Goal: Find specific page/section: Find specific page/section

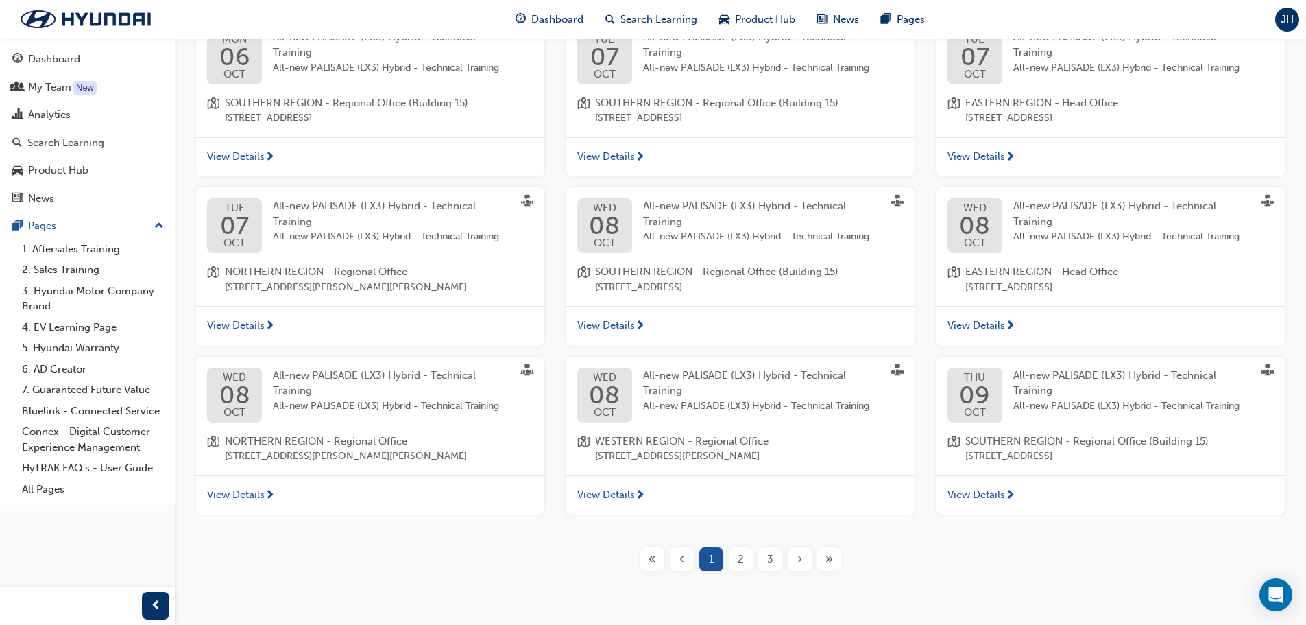
scroll to position [335, 0]
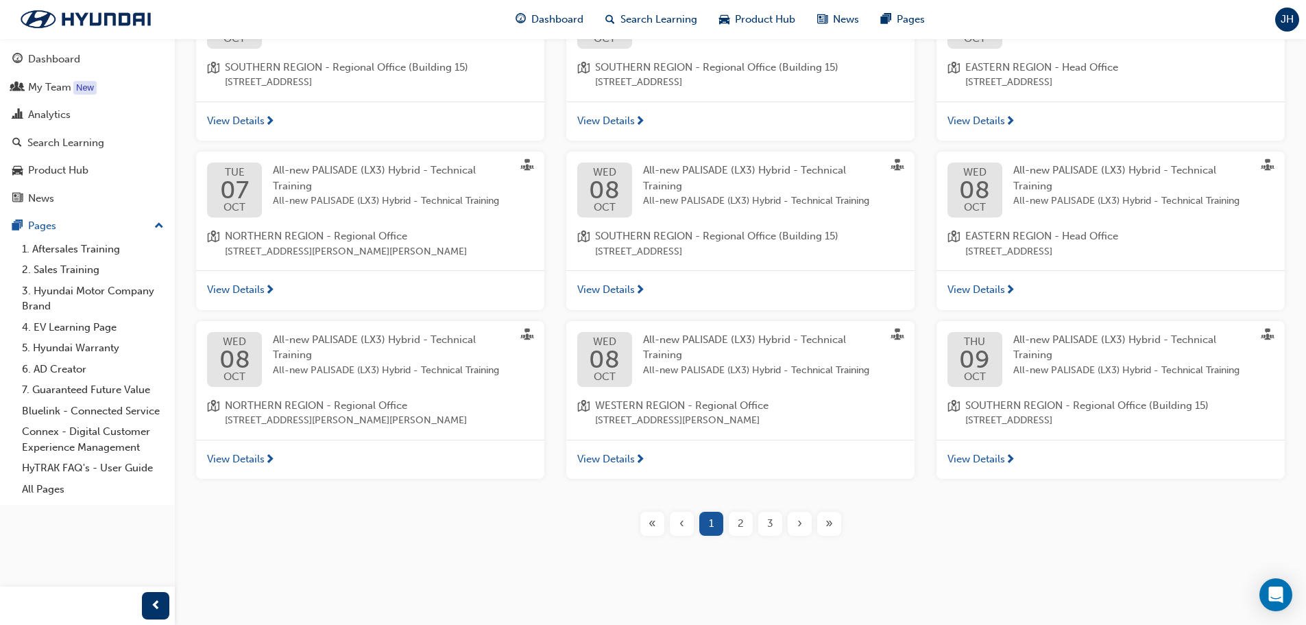
click at [748, 520] on div "2" at bounding box center [741, 523] width 24 height 24
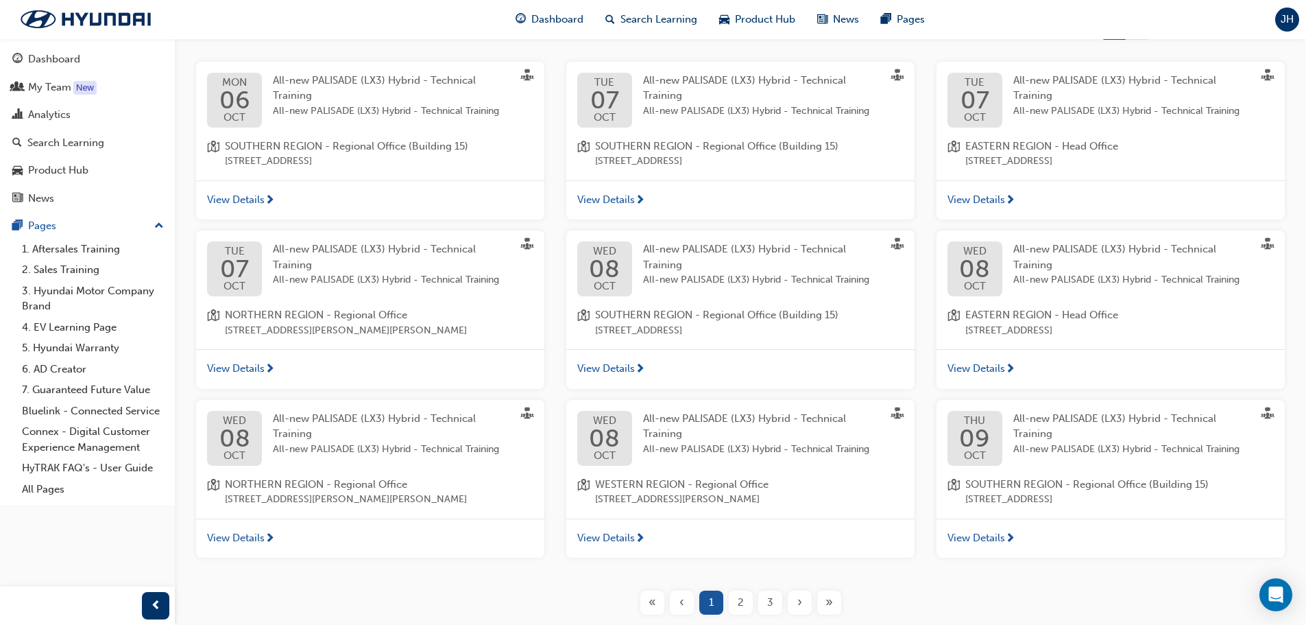
scroll to position [335, 0]
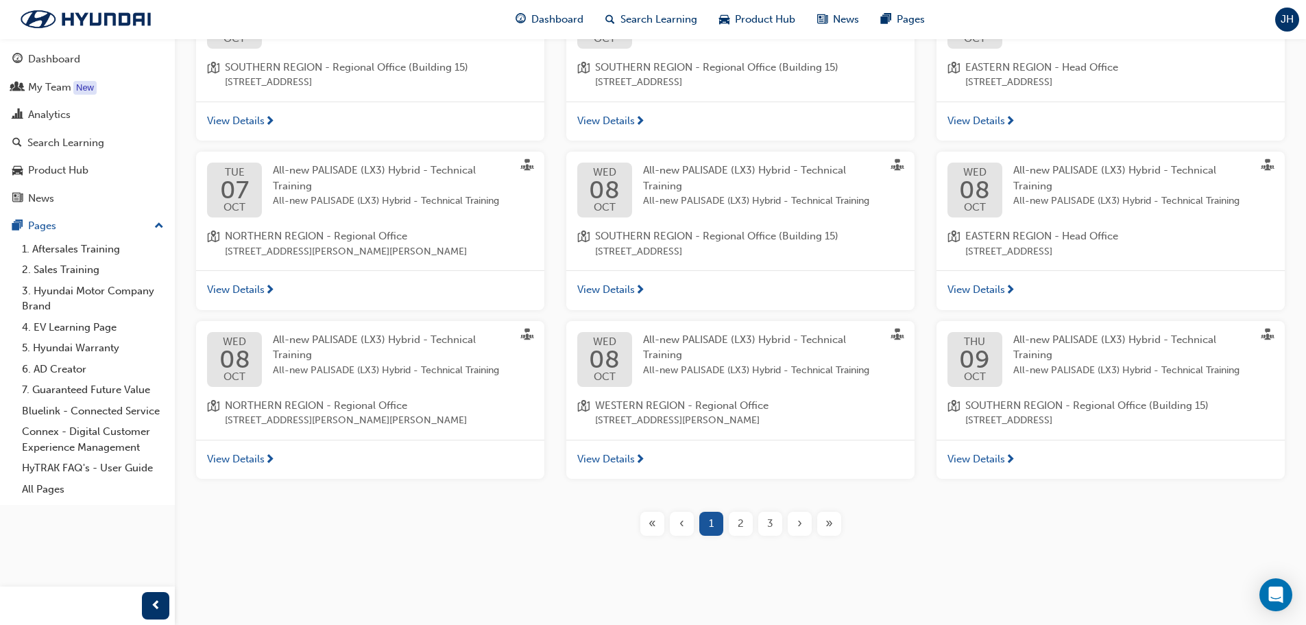
click at [739, 524] on span "2" at bounding box center [741, 524] width 6 height 16
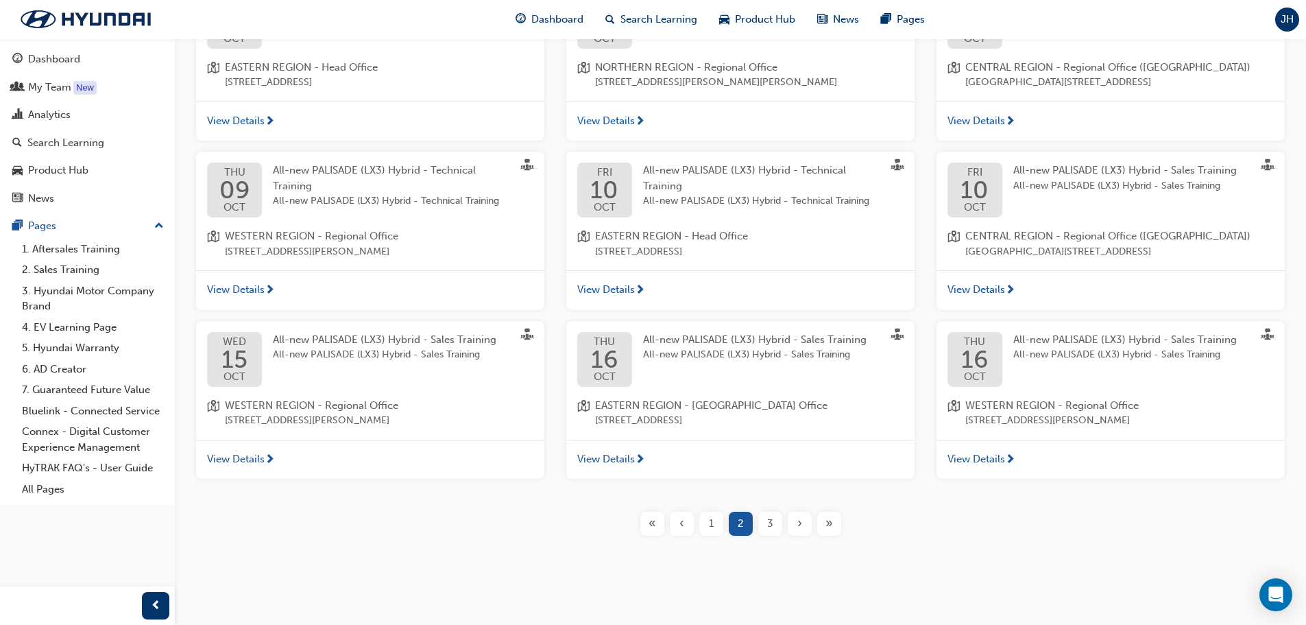
click at [775, 535] on div "3" at bounding box center [770, 523] width 24 height 24
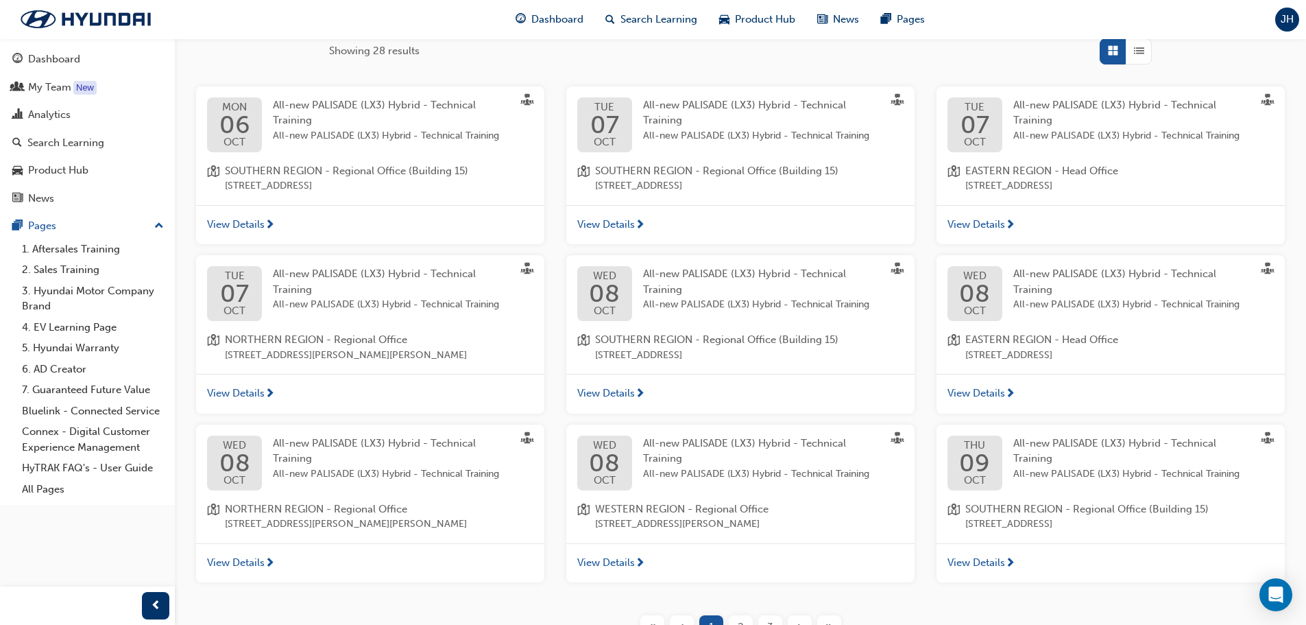
scroll to position [335, 0]
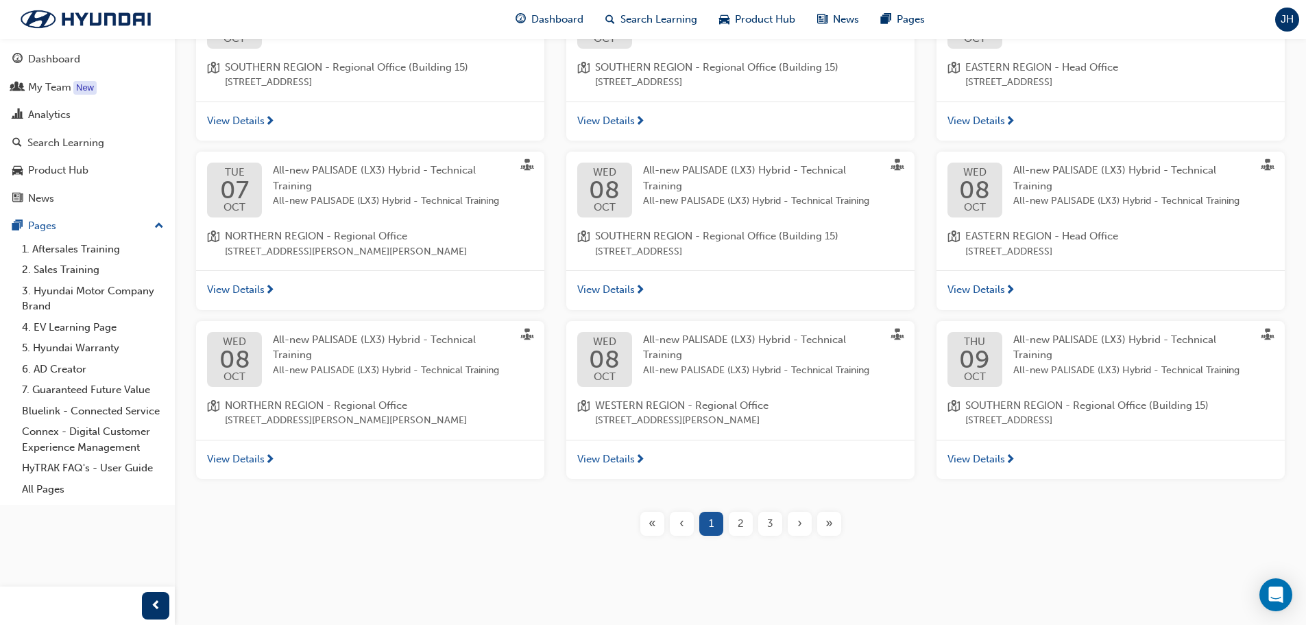
click at [733, 522] on div "2" at bounding box center [741, 523] width 24 height 24
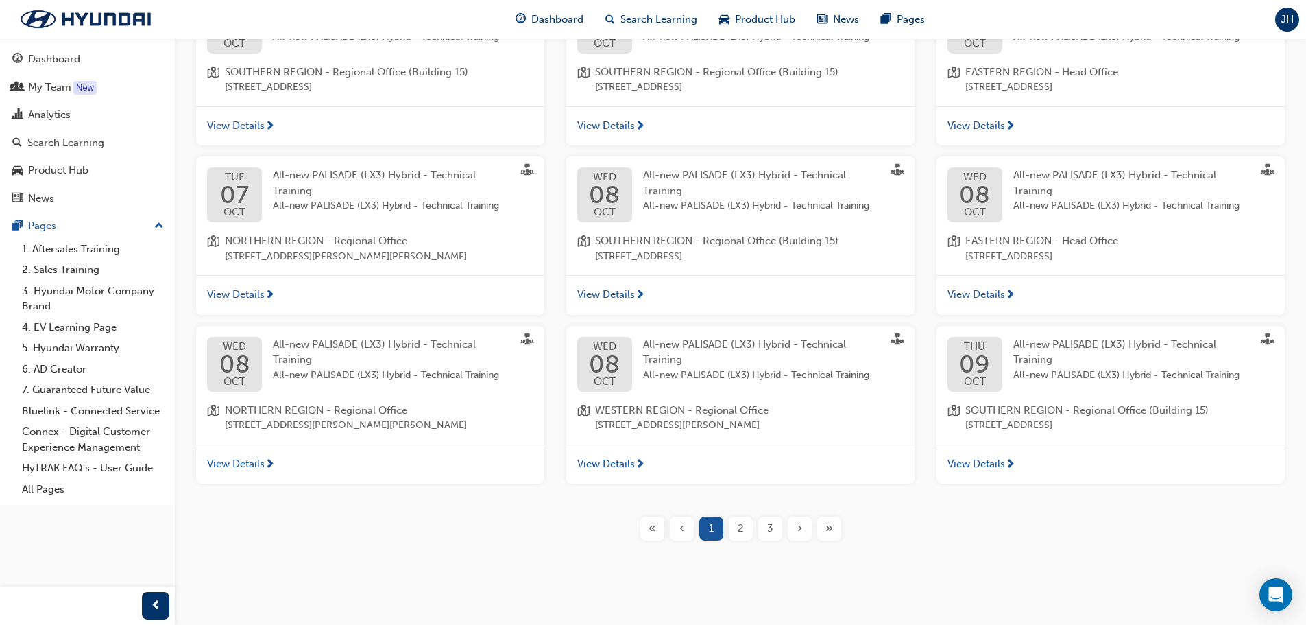
scroll to position [335, 0]
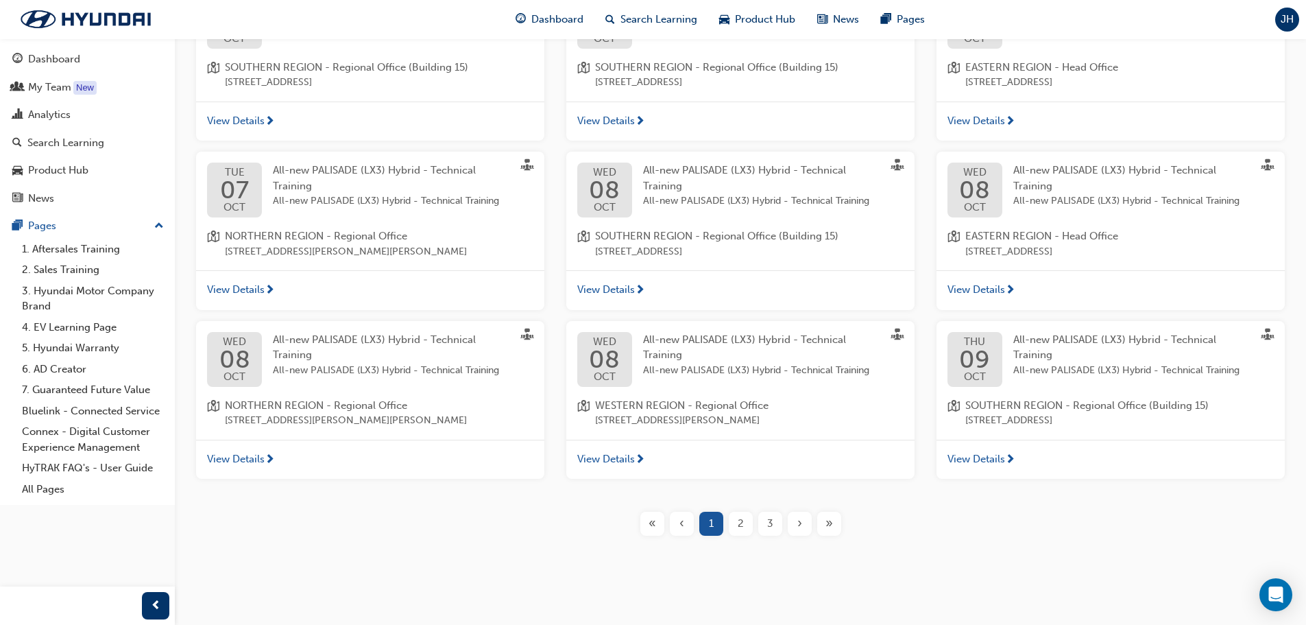
click at [771, 521] on span "3" at bounding box center [770, 524] width 6 height 16
